Goal: Find specific page/section: Find specific page/section

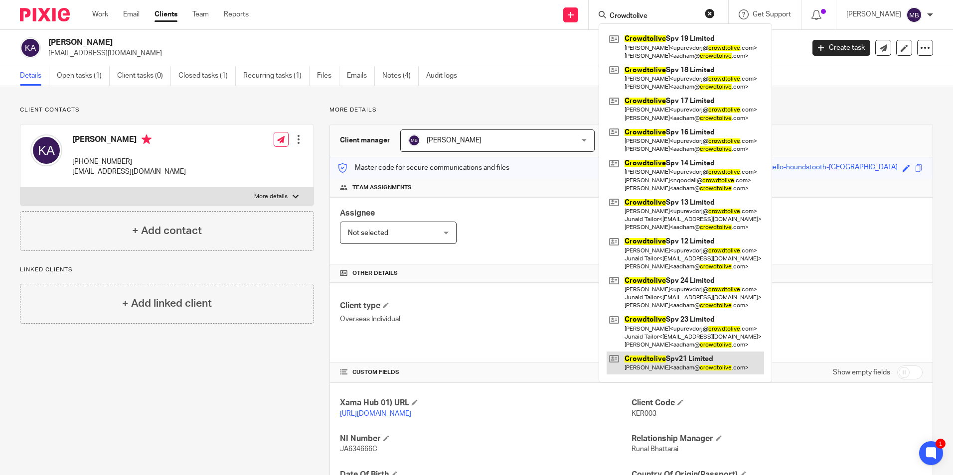
click at [695, 353] on link at bounding box center [685, 363] width 157 height 23
click at [657, 16] on input "Crowdtolive" at bounding box center [654, 16] width 90 height 9
click at [665, 15] on input "Crowdtolive" at bounding box center [654, 16] width 90 height 9
click at [713, 20] on form "Crowdtolive" at bounding box center [662, 14] width 106 height 12
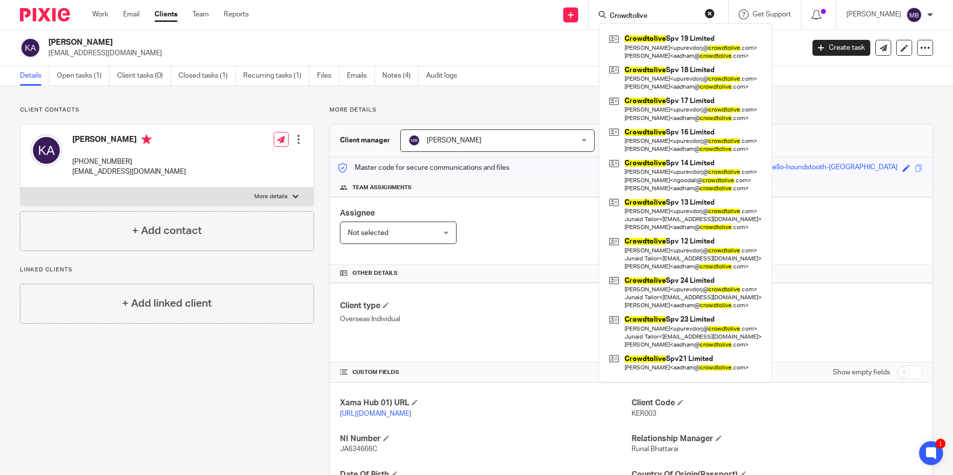
click at [657, 10] on form "Crowdtolive" at bounding box center [662, 14] width 106 height 12
drag, startPoint x: 657, startPoint y: 10, endPoint x: 656, endPoint y: 15, distance: 5.6
click at [656, 15] on input "Crowdtolive" at bounding box center [654, 16] width 90 height 9
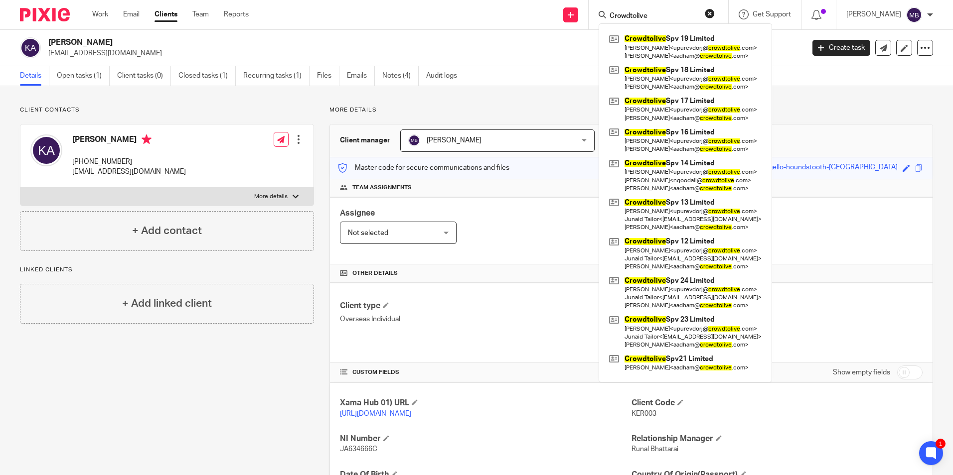
click at [656, 15] on input "Crowdtolive" at bounding box center [654, 16] width 90 height 9
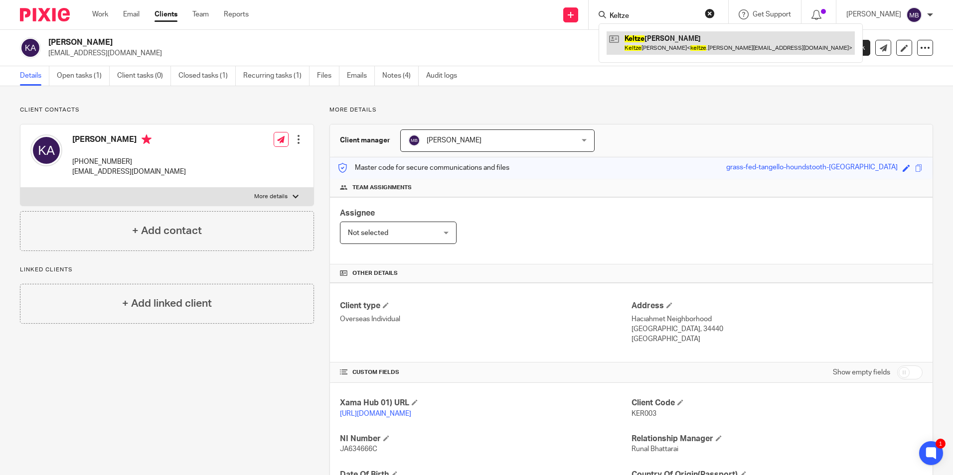
type input "Keltze"
click at [681, 39] on link at bounding box center [731, 42] width 248 height 23
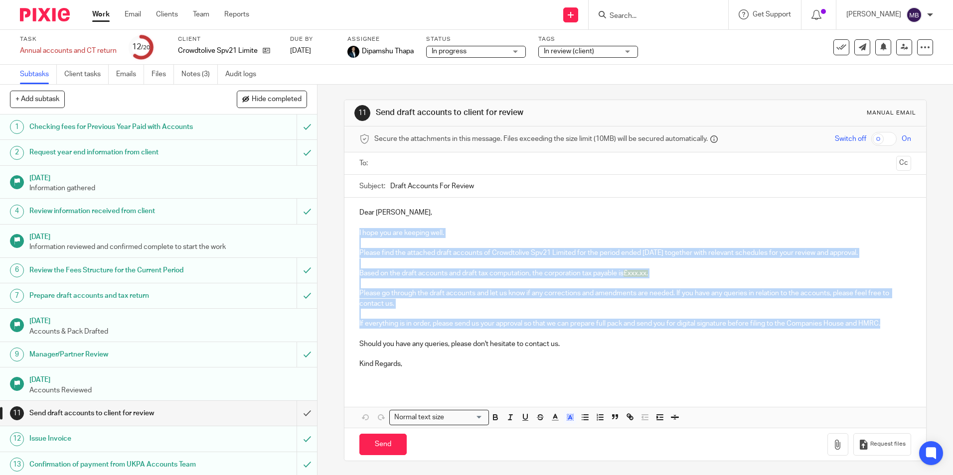
drag, startPoint x: 356, startPoint y: 234, endPoint x: 891, endPoint y: 324, distance: 542.8
click at [891, 324] on div "Dear Anouar, I hope you are keeping well. Please find the attached draft accoun…" at bounding box center [634, 292] width 581 height 189
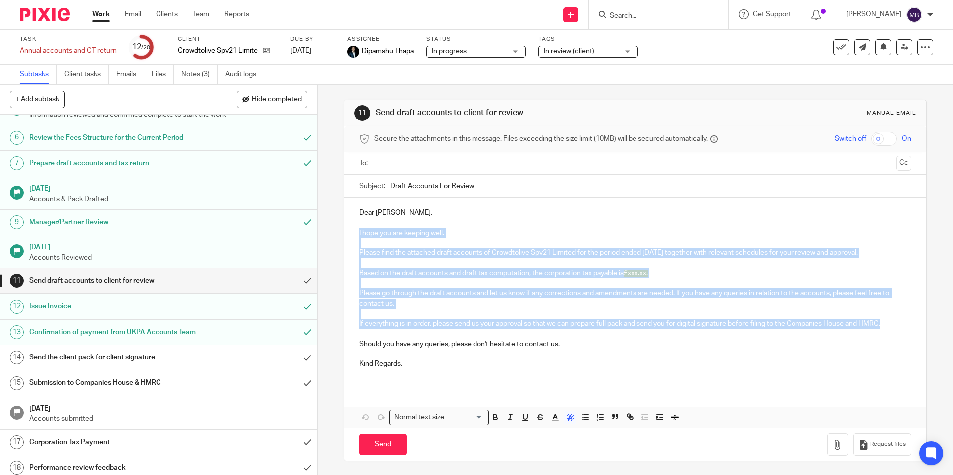
scroll to position [199, 0]
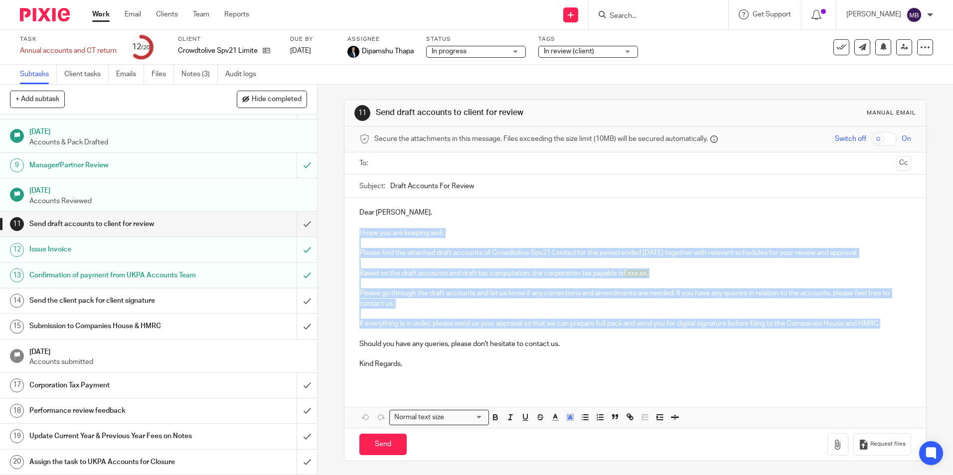
click at [142, 386] on h1 "Corporation Tax Payment" at bounding box center [114, 385] width 171 height 15
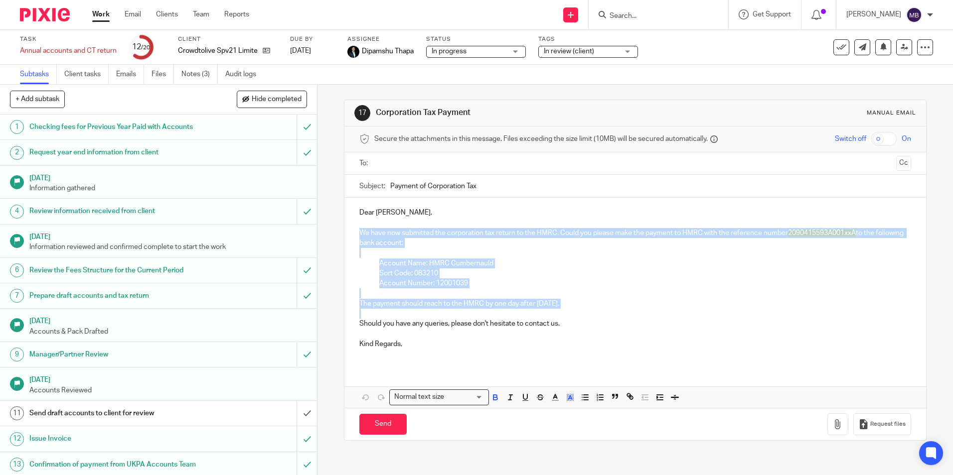
drag, startPoint x: 355, startPoint y: 233, endPoint x: 612, endPoint y: 312, distance: 269.1
click at [612, 312] on div "Dear [PERSON_NAME], We have now submitted the corporation tax return to the HMR…" at bounding box center [634, 282] width 581 height 169
copy div "We have now submitted the corporation tax return to the HMRC. Could you please …"
click at [269, 50] on icon at bounding box center [266, 50] width 7 height 7
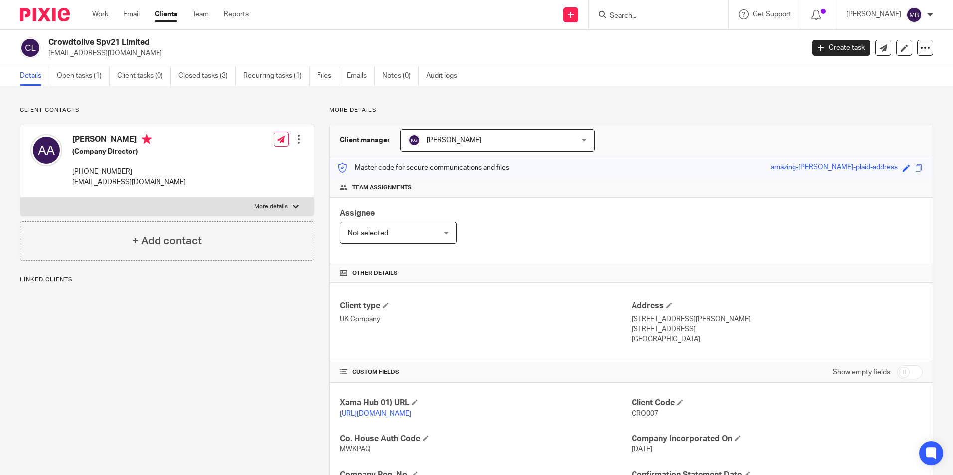
scroll to position [168, 0]
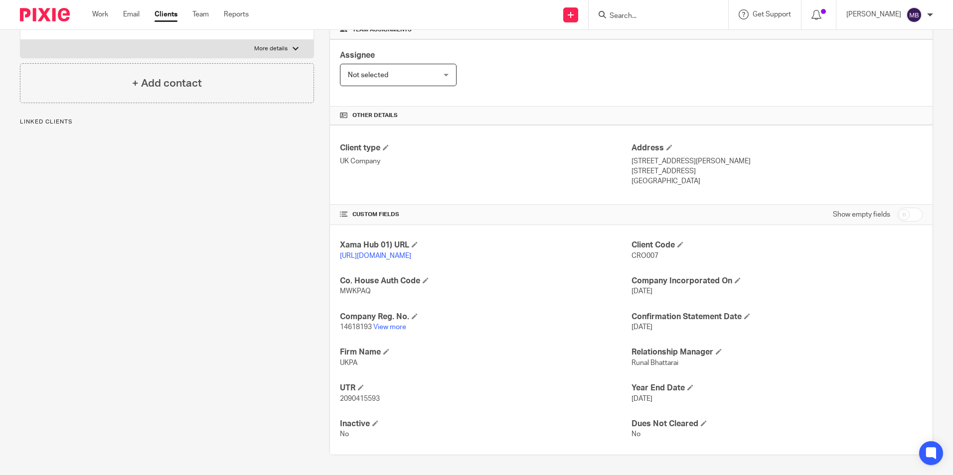
click at [356, 403] on span "2090415593" at bounding box center [360, 399] width 40 height 7
copy p "2090415593"
